Goal: Information Seeking & Learning: Find specific fact

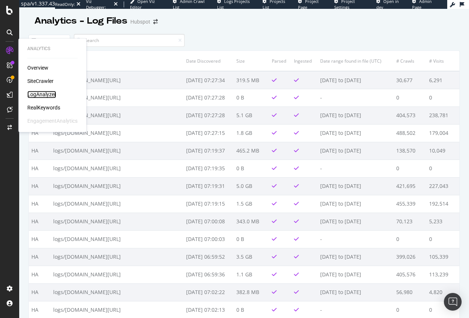
click at [46, 95] on div "LogAnalyzer" at bounding box center [41, 94] width 29 height 7
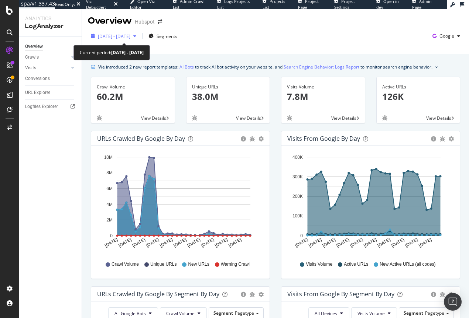
click at [130, 35] on span "2025 Aug. 25th - Sep. 23rd" at bounding box center [114, 36] width 32 height 6
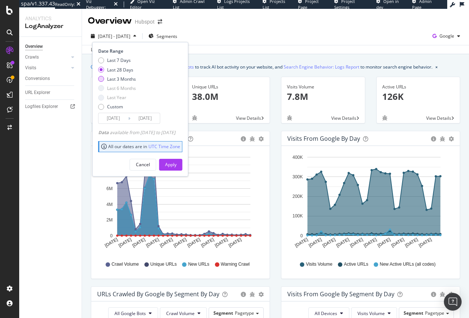
click at [131, 82] on div "Last 3 Months" at bounding box center [121, 79] width 29 height 6
type input "2025/06/24"
click at [176, 163] on div "Apply" at bounding box center [170, 165] width 11 height 6
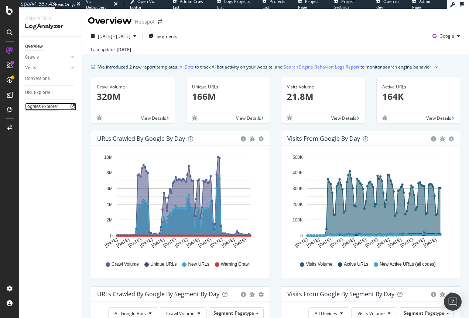
click at [46, 106] on div "Logfiles Explorer" at bounding box center [41, 107] width 33 height 8
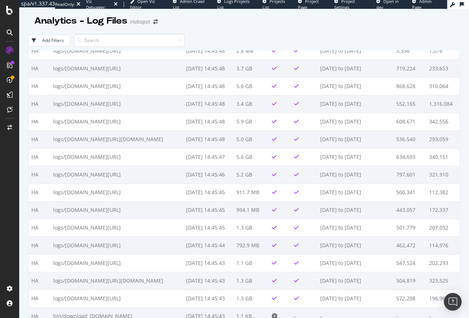
scroll to position [1283, 0]
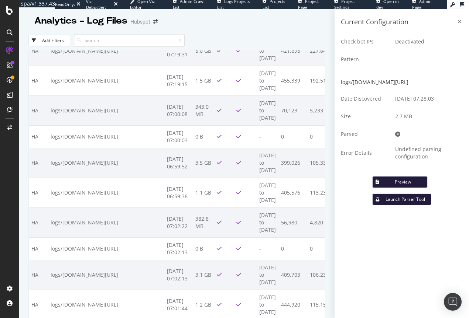
scroll to position [229, 0]
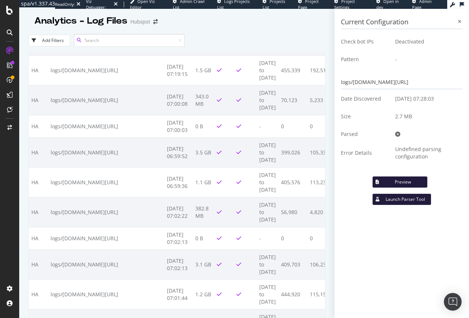
click at [134, 41] on input at bounding box center [129, 40] width 111 height 13
click at [138, 25] on td "logs/[DOMAIN_NAME][URL]" at bounding box center [106, 14] width 116 height 23
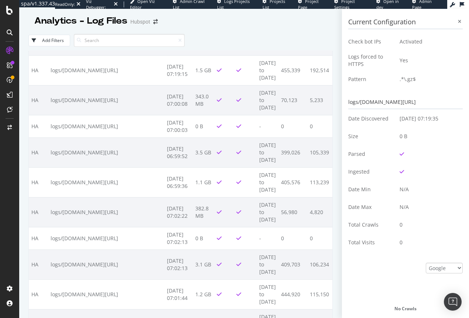
click at [138, 25] on td "logs/[DOMAIN_NAME][URL]" at bounding box center [106, 14] width 116 height 23
click at [141, 25] on td "logs/[DOMAIN_NAME][URL]" at bounding box center [106, 14] width 116 height 23
click at [136, 25] on td "logs/[DOMAIN_NAME][URL]" at bounding box center [106, 14] width 116 height 23
copy td "logs_20250922_academy"
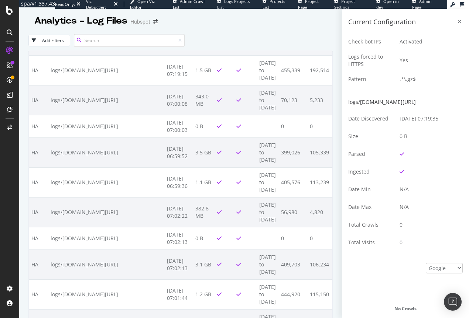
click at [132, 37] on input at bounding box center [129, 40] width 111 height 13
paste input "logs_20250922_academy"
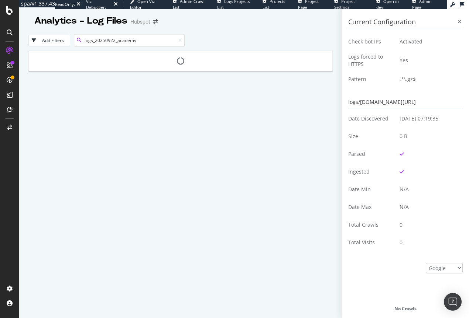
drag, startPoint x: 115, startPoint y: 41, endPoint x: 148, endPoint y: 41, distance: 33.2
click at [148, 41] on input "logs_20250922_academy" at bounding box center [129, 40] width 111 height 13
drag, startPoint x: 96, startPoint y: 40, endPoint x: 77, endPoint y: 40, distance: 18.8
click at [77, 40] on div "logs_20250922" at bounding box center [129, 40] width 111 height 13
click at [111, 41] on input "20250922" at bounding box center [129, 40] width 111 height 13
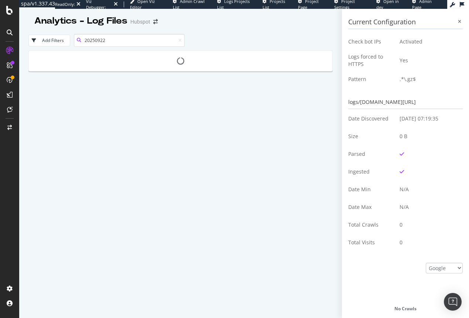
type input "20250922"
